Goal: Navigation & Orientation: Find specific page/section

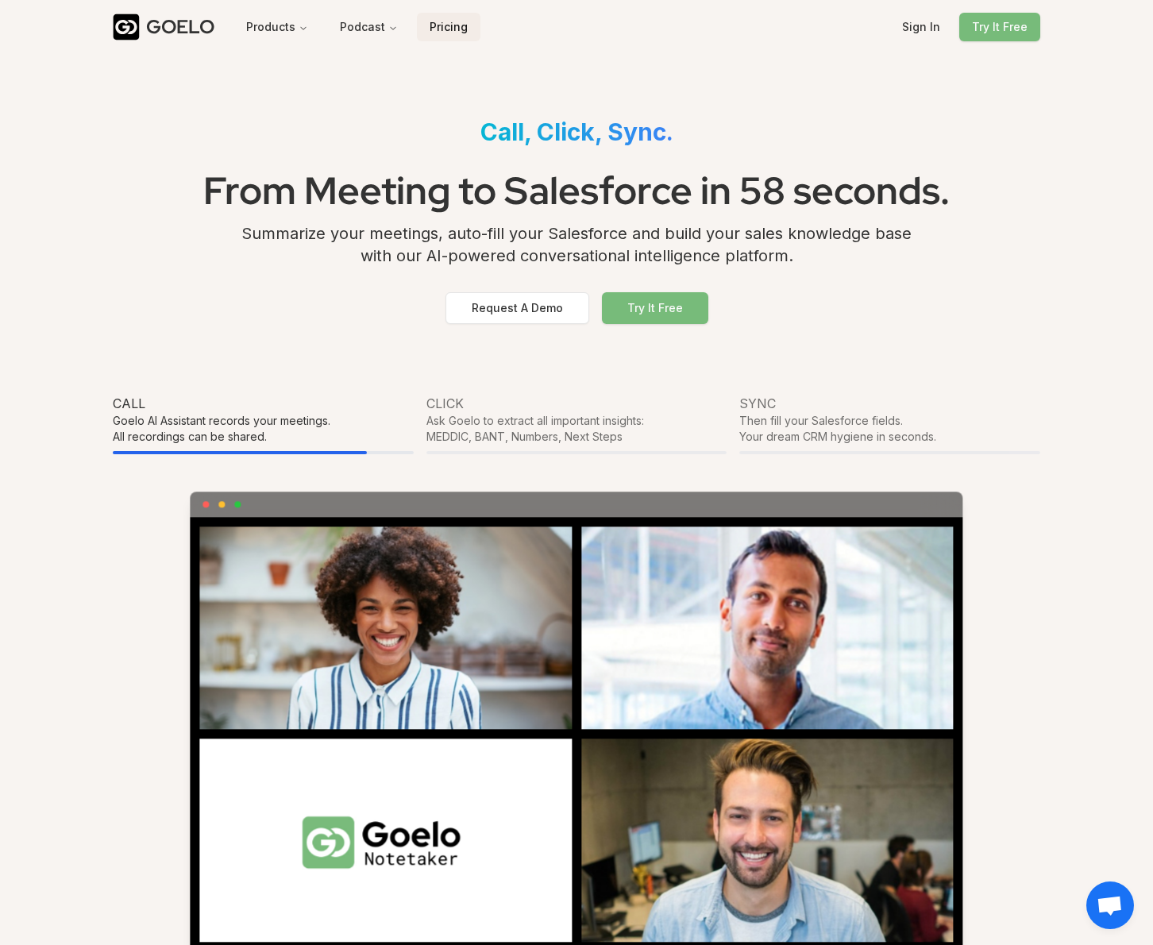
click at [449, 26] on button "Pricing" at bounding box center [449, 27] width 64 height 29
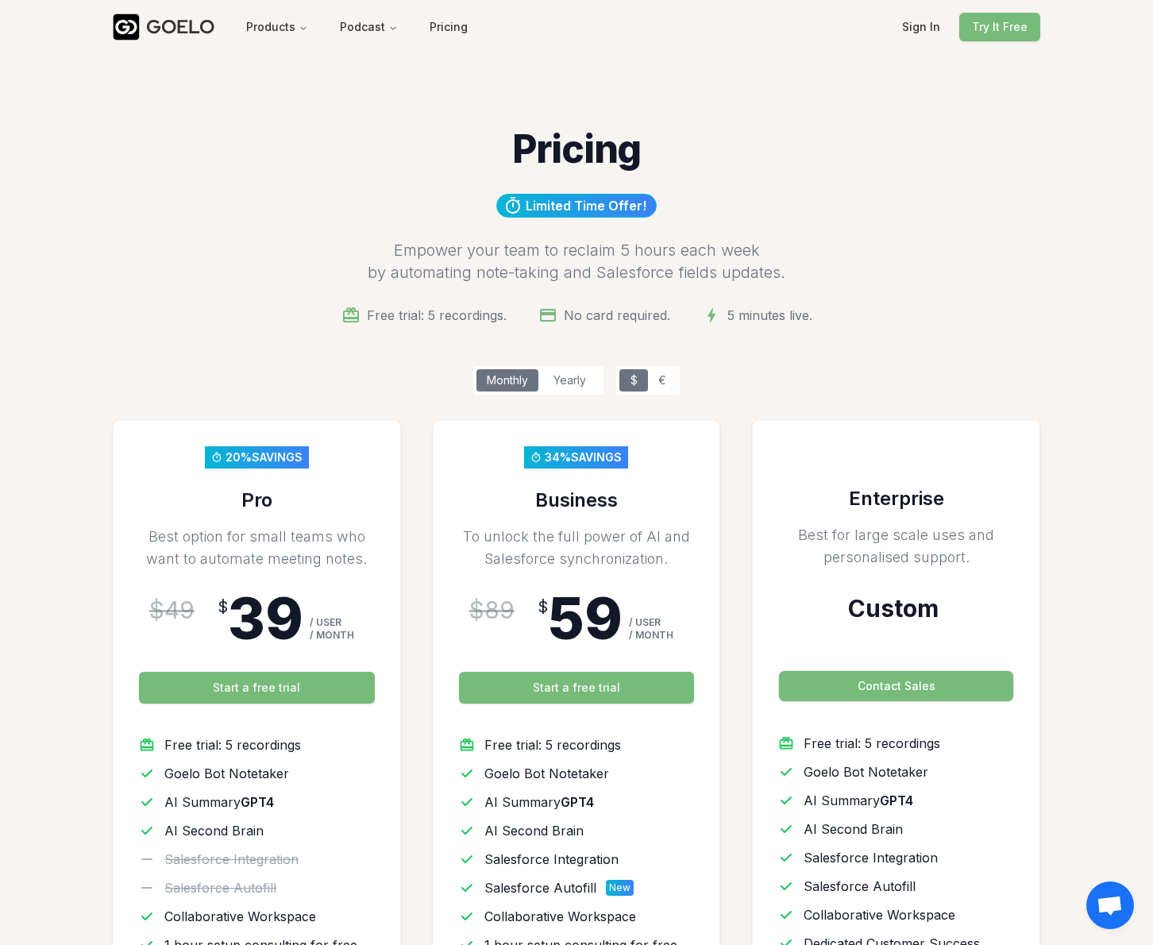
click at [177, 38] on div "GOELO" at bounding box center [180, 26] width 68 height 25
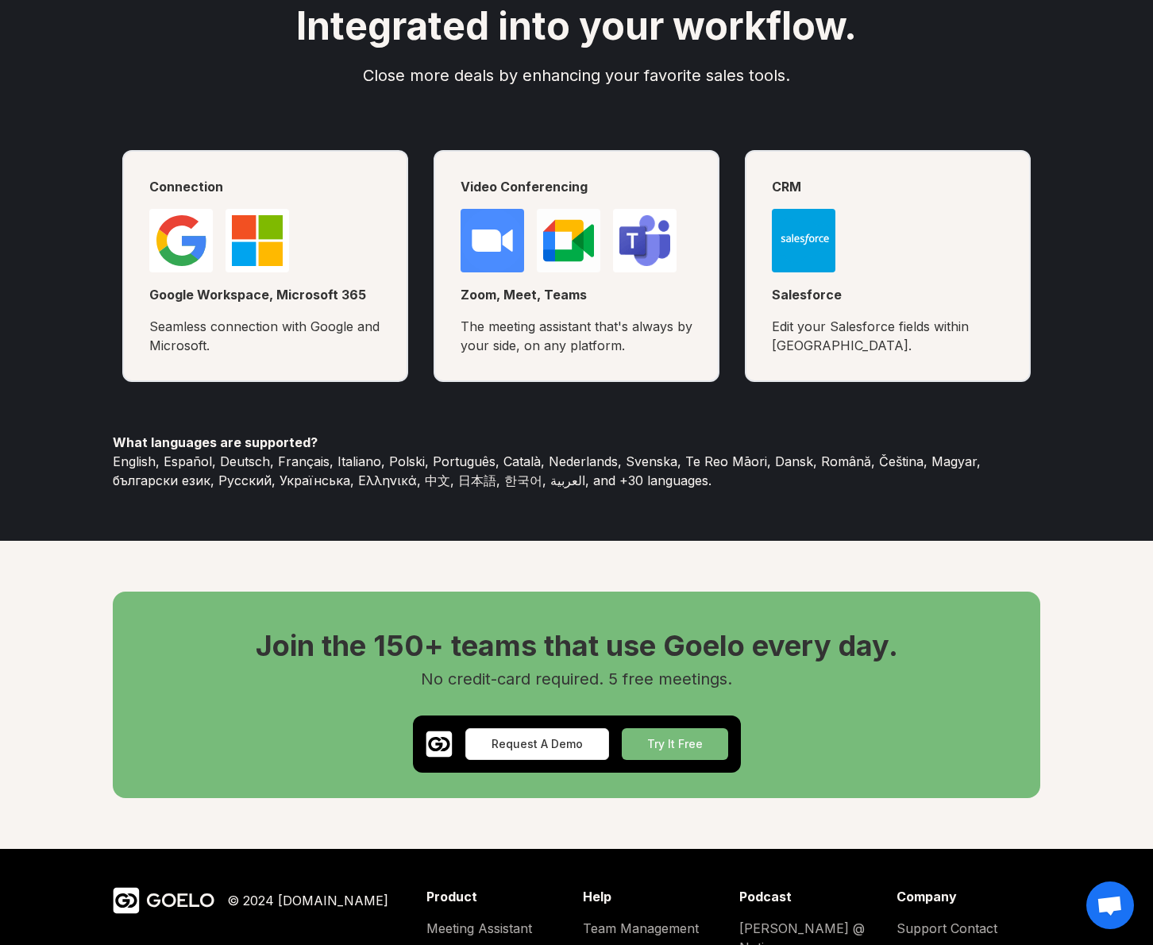
scroll to position [3527, 0]
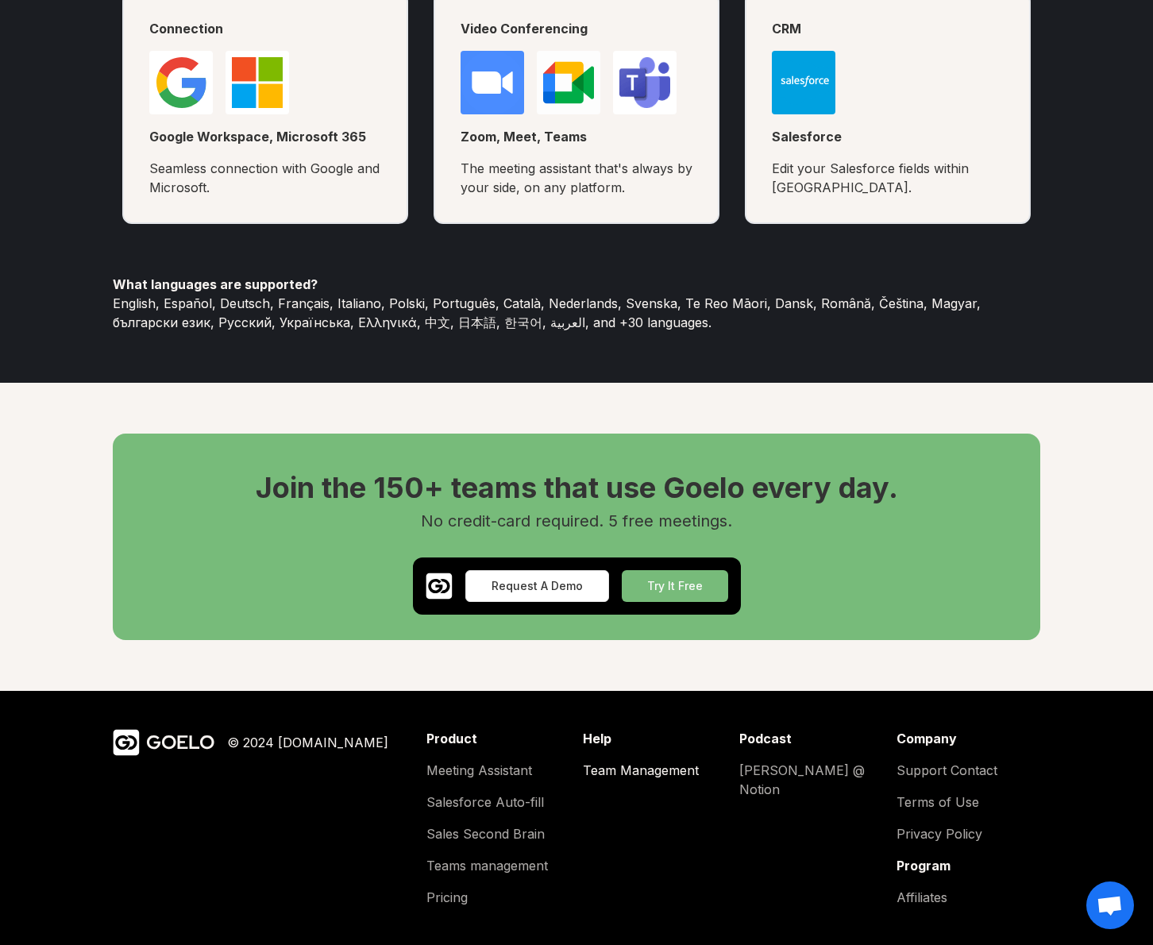
click at [678, 769] on link "Team Management" at bounding box center [655, 770] width 144 height 19
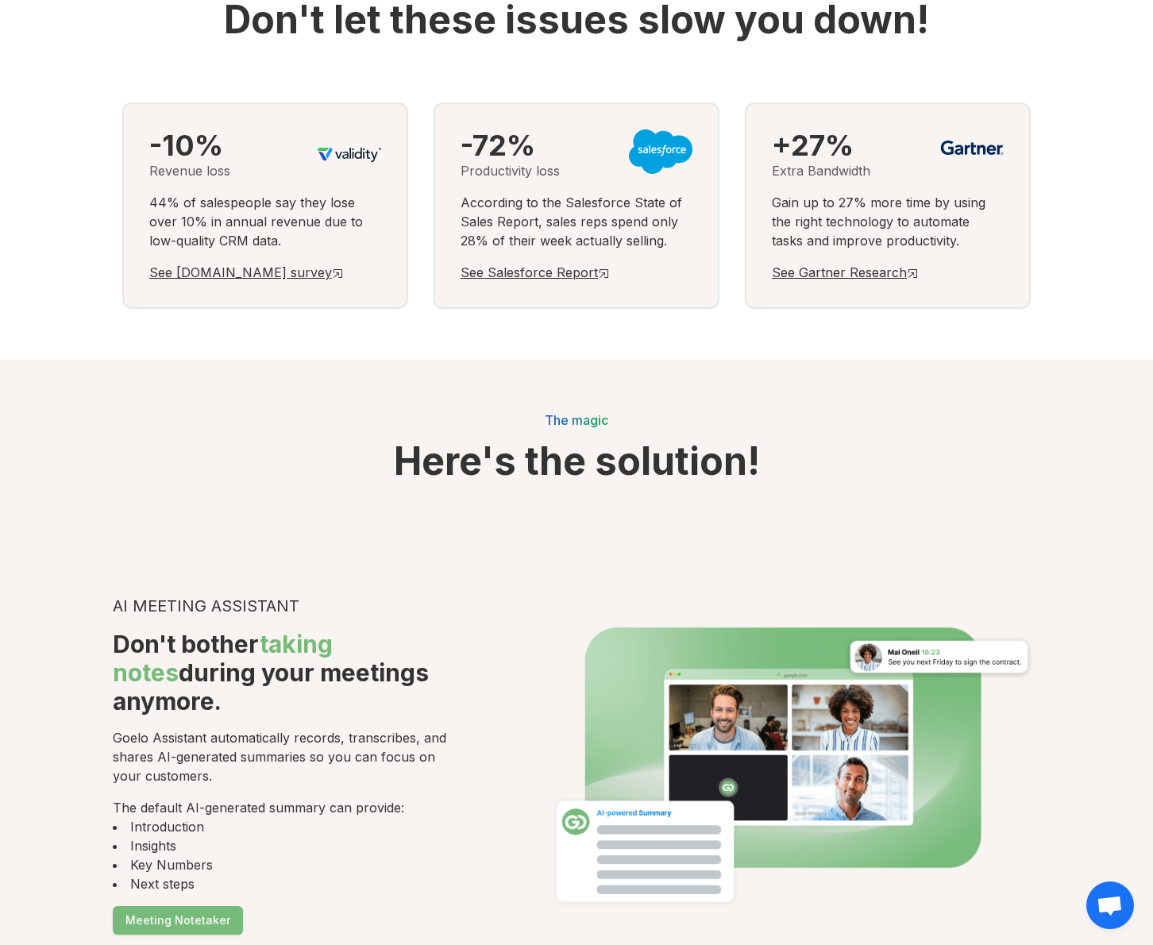
scroll to position [3527, 0]
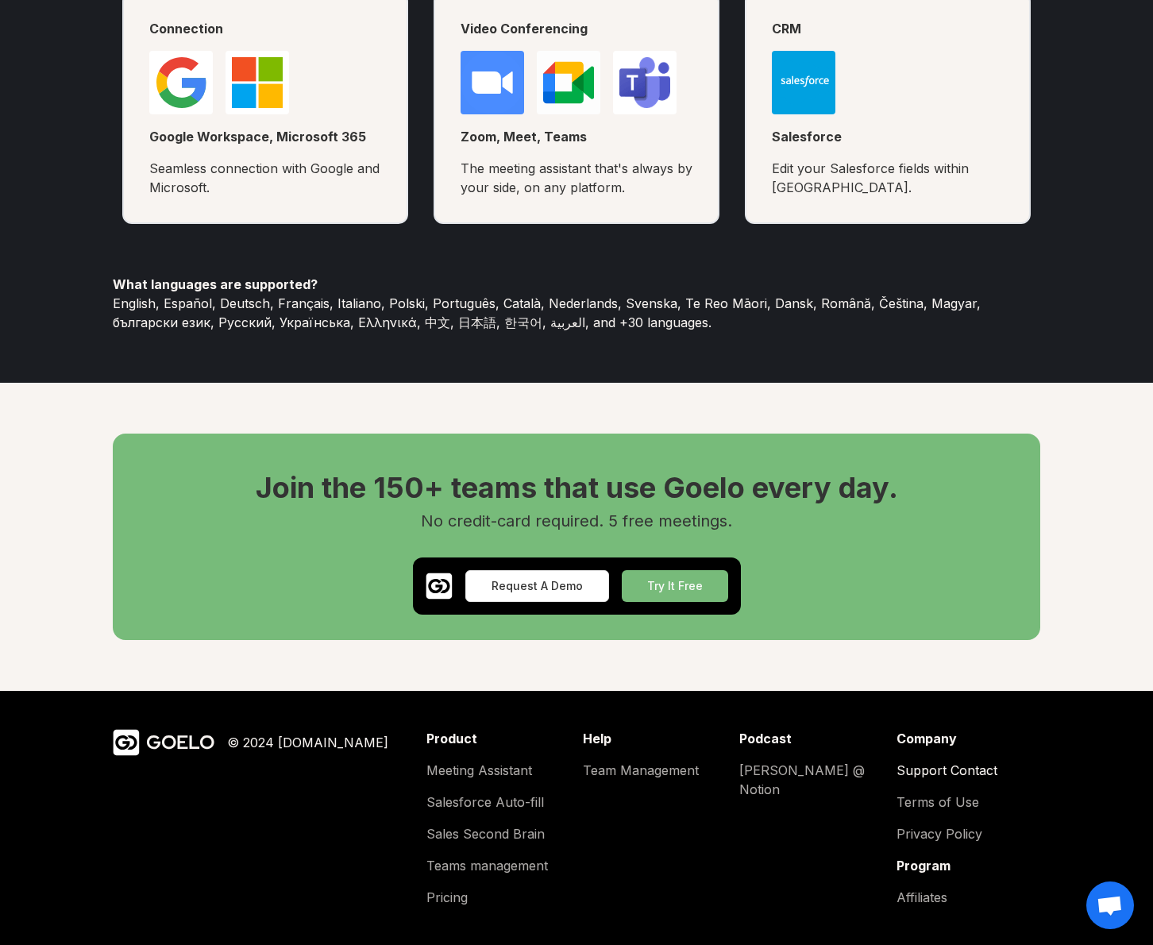
click at [915, 778] on link "Support Contact" at bounding box center [969, 770] width 144 height 19
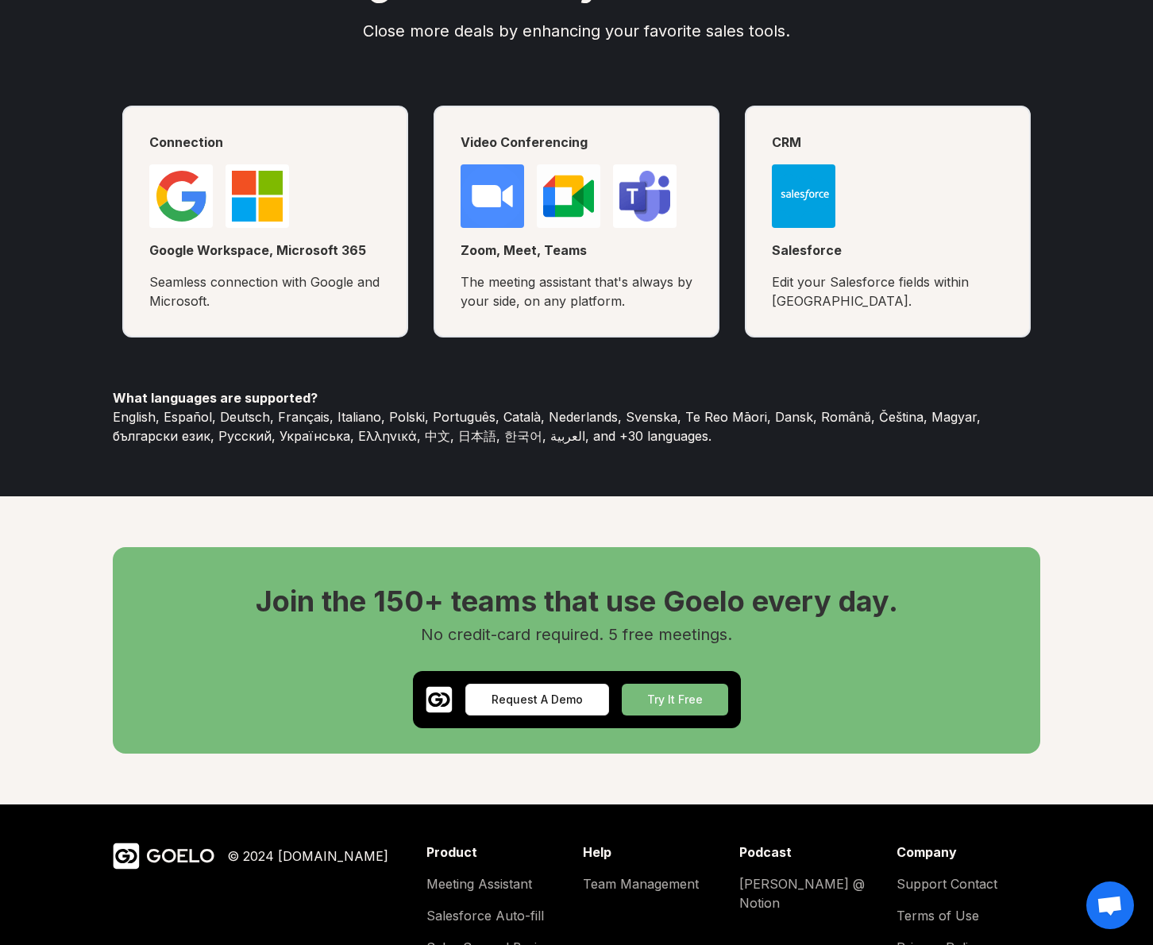
scroll to position [3527, 0]
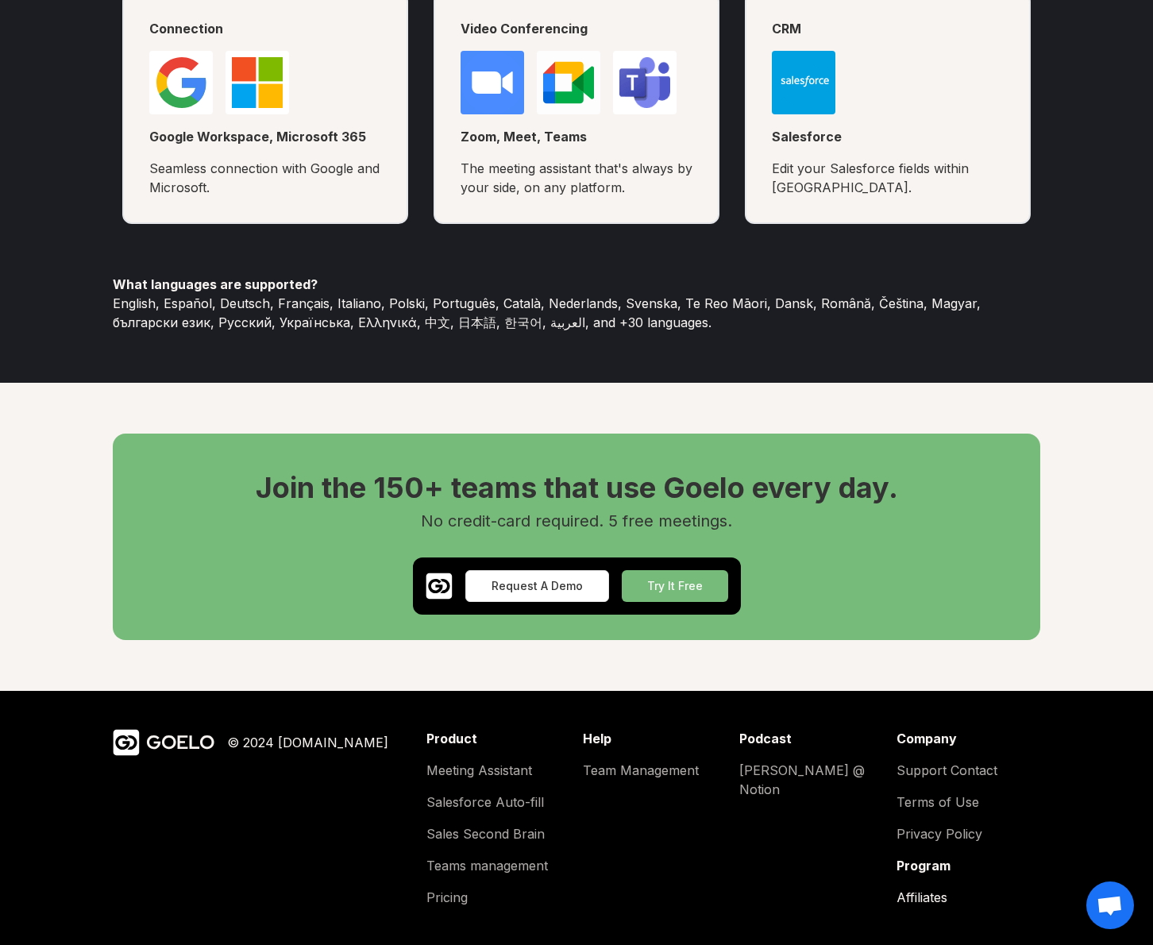
click at [900, 893] on link "Affiliates" at bounding box center [969, 897] width 144 height 19
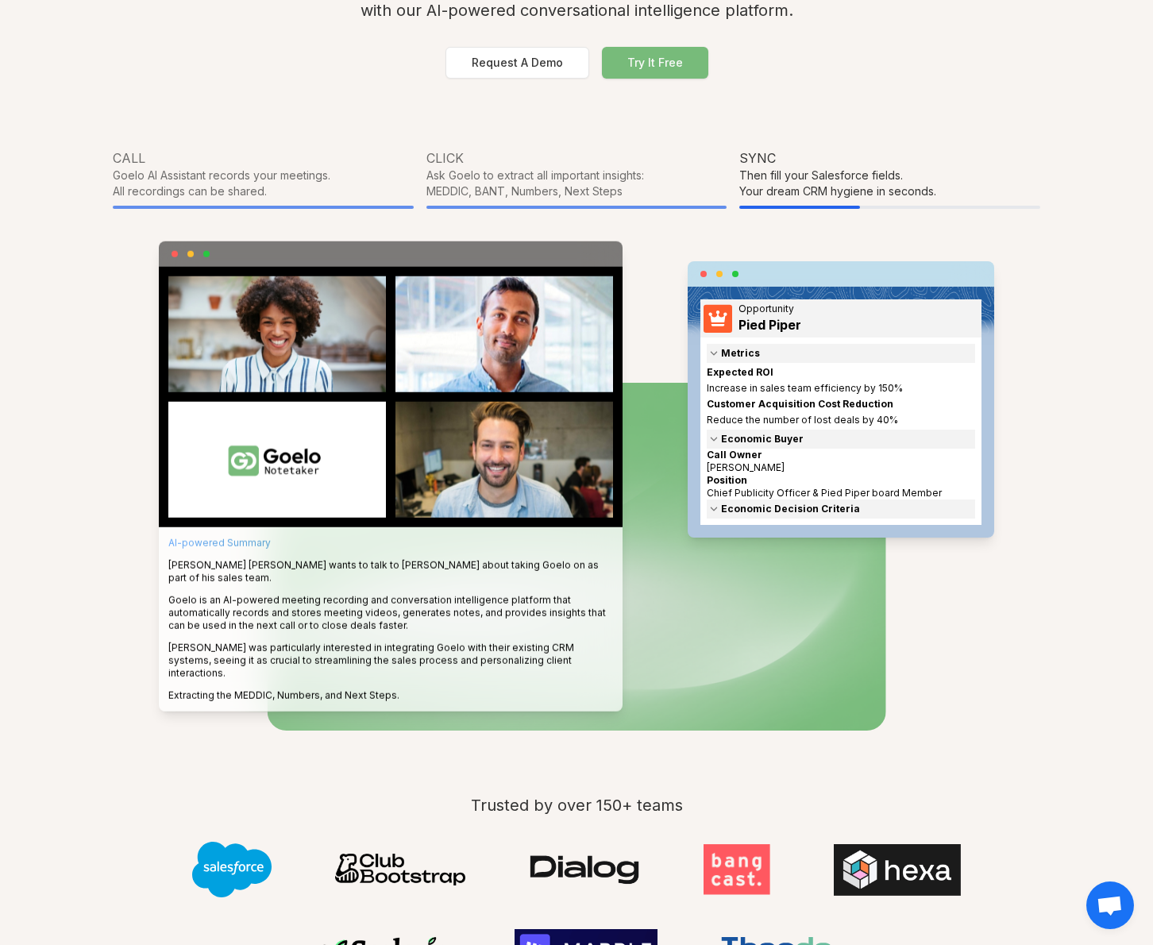
scroll to position [0, 0]
